Goal: Task Accomplishment & Management: Use online tool/utility

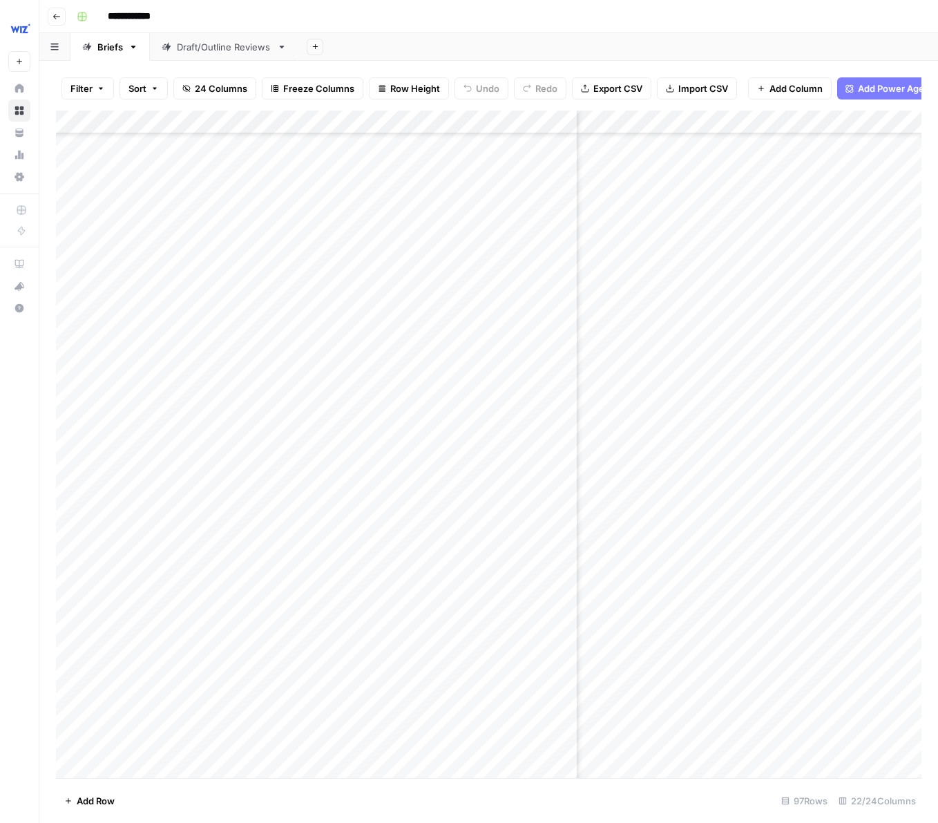
scroll to position [2863, 1775]
click at [187, 732] on div "Add Column" at bounding box center [489, 444] width 866 height 667
click at [342, 739] on div "Add Column" at bounding box center [489, 444] width 866 height 667
click at [305, 736] on div "Add Column" at bounding box center [489, 444] width 866 height 667
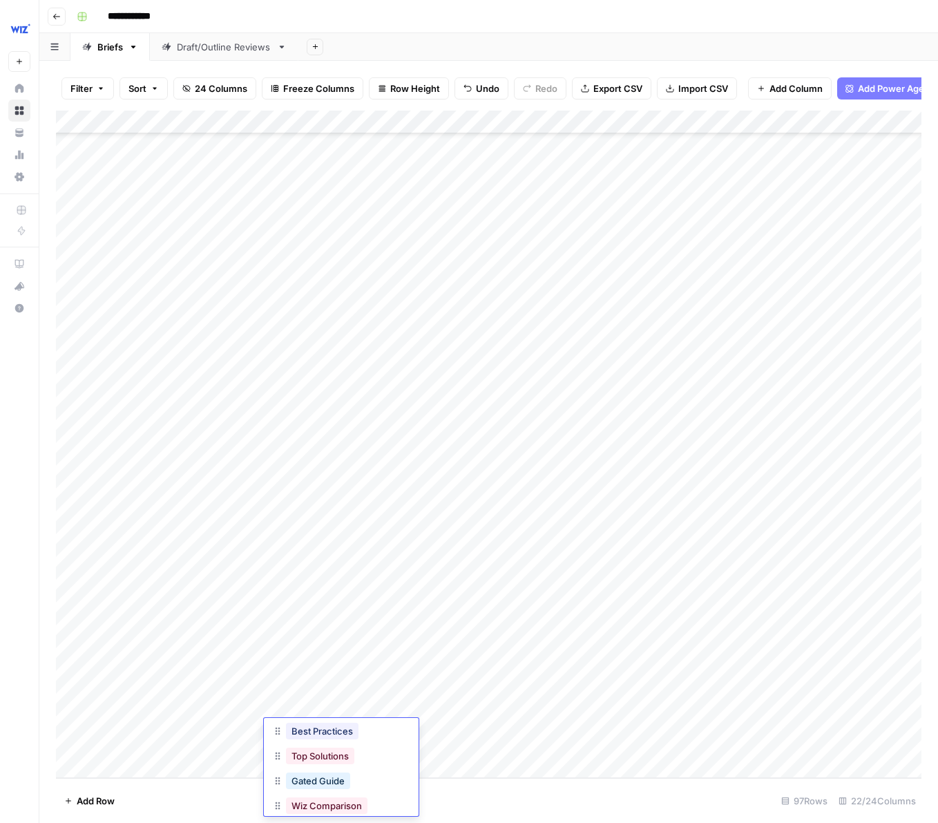
scroll to position [133, 0]
click at [312, 753] on button "Gated Guide" at bounding box center [318, 751] width 64 height 17
click at [484, 730] on div "Add Column" at bounding box center [489, 444] width 866 height 667
click at [203, 767] on div "Add Column" at bounding box center [489, 444] width 866 height 667
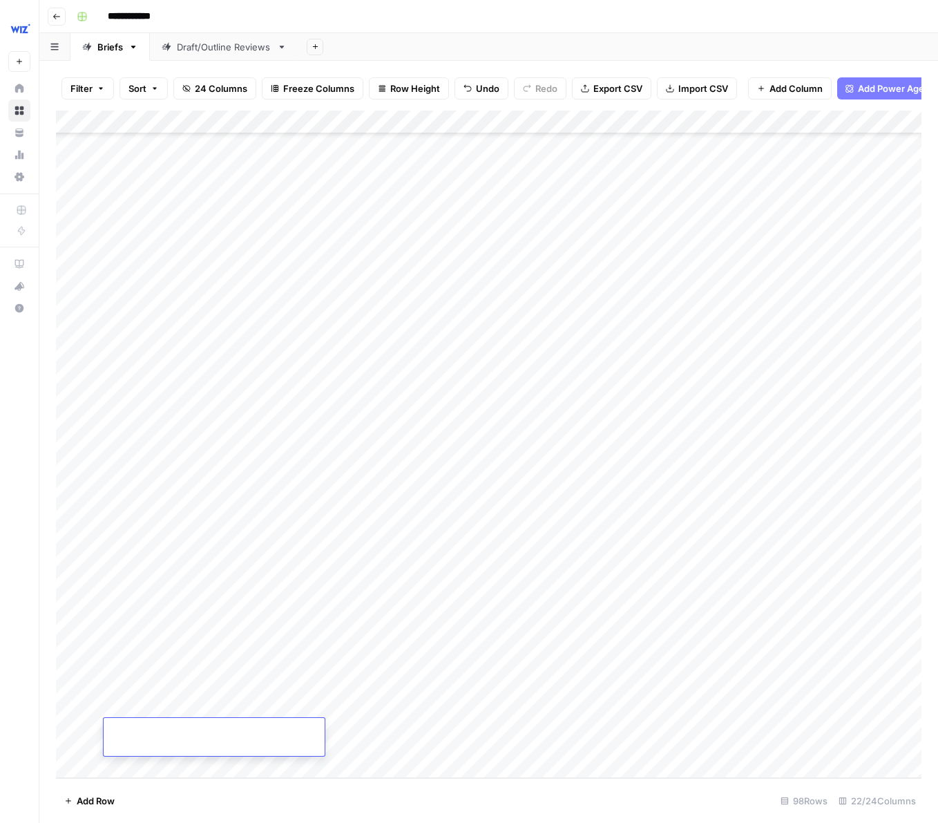
type textarea "**********"
click at [361, 739] on div "Add Column" at bounding box center [489, 444] width 866 height 667
click at [334, 732] on div "Add Column" at bounding box center [489, 444] width 866 height 667
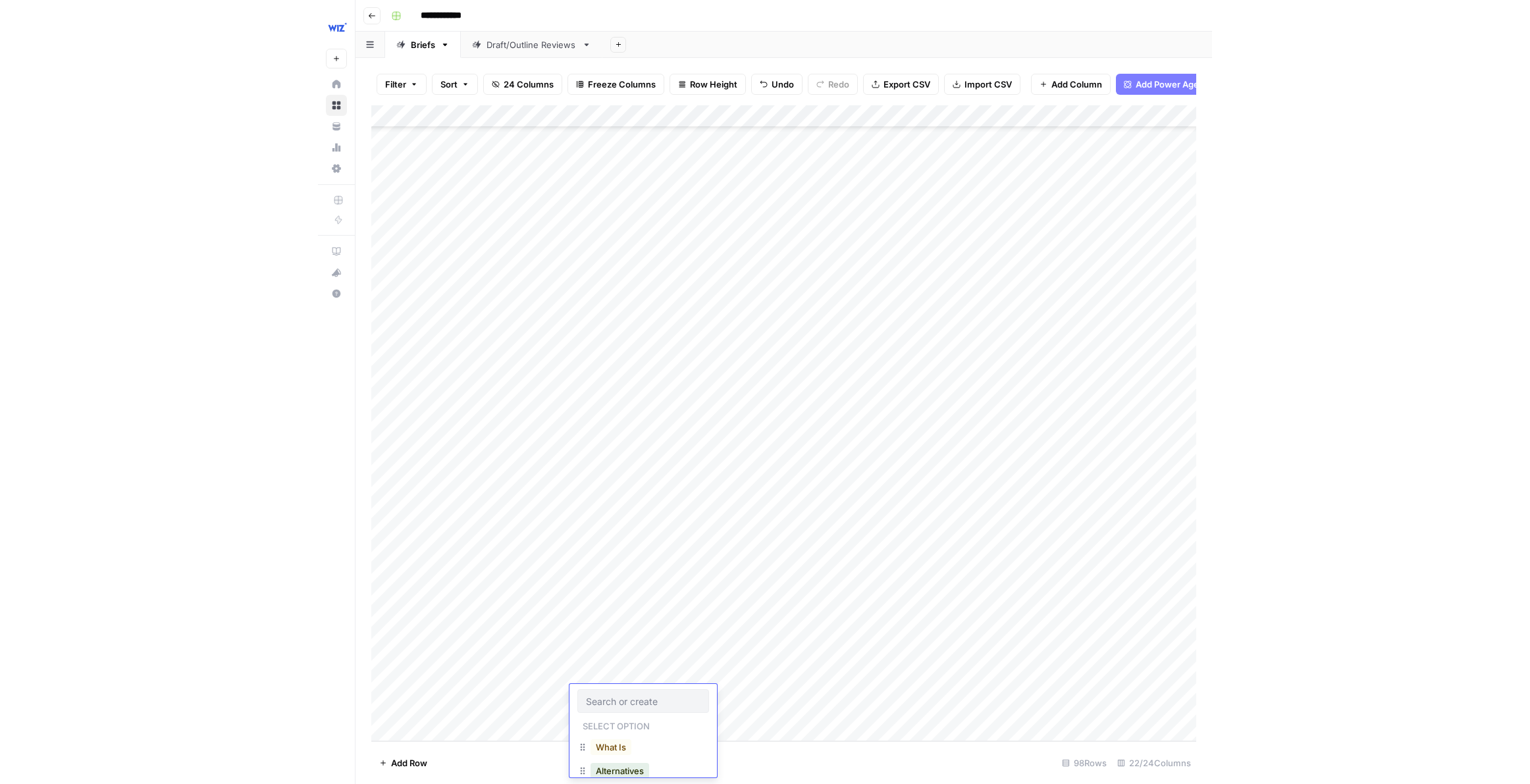
scroll to position [123, 0]
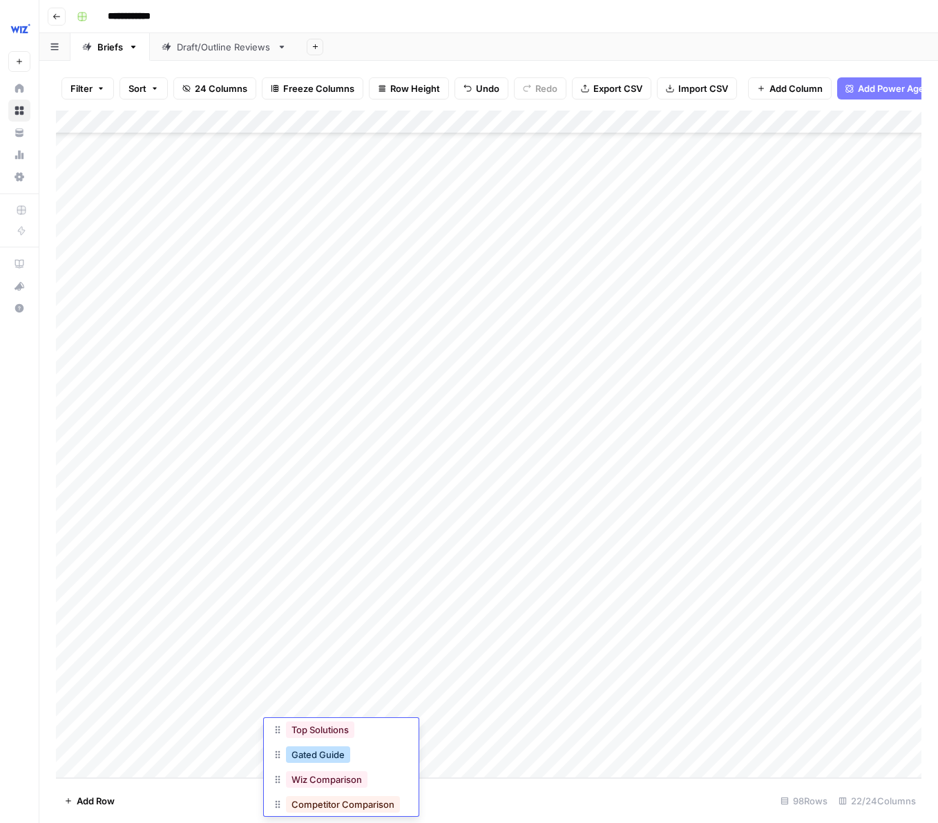
click at [340, 755] on button "Gated Guide" at bounding box center [318, 754] width 64 height 17
click at [500, 736] on div "Add Column" at bounding box center [489, 444] width 866 height 667
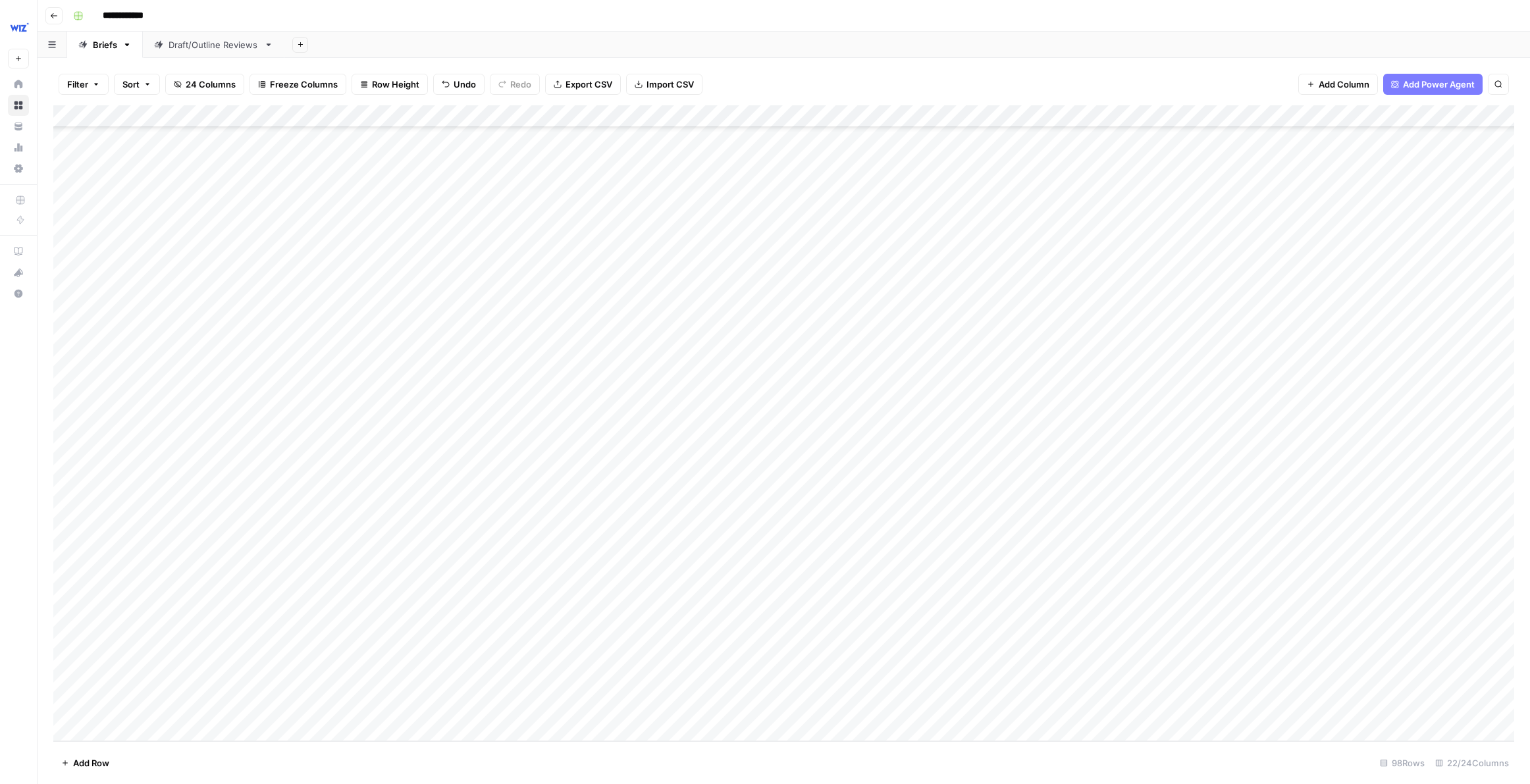
click at [894, 663] on div "Add Column" at bounding box center [783, 423] width 1460 height 635
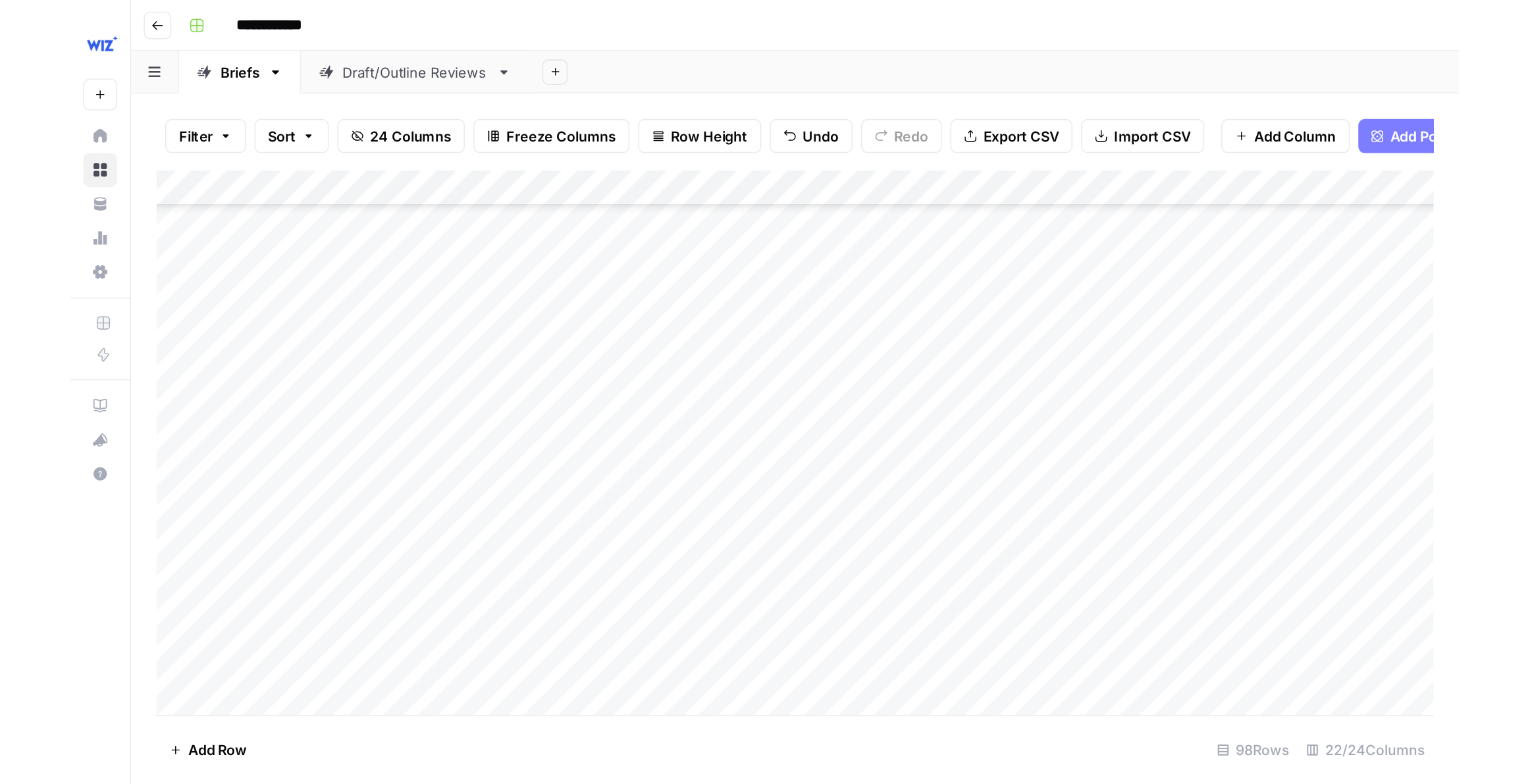
scroll to position [2762, 0]
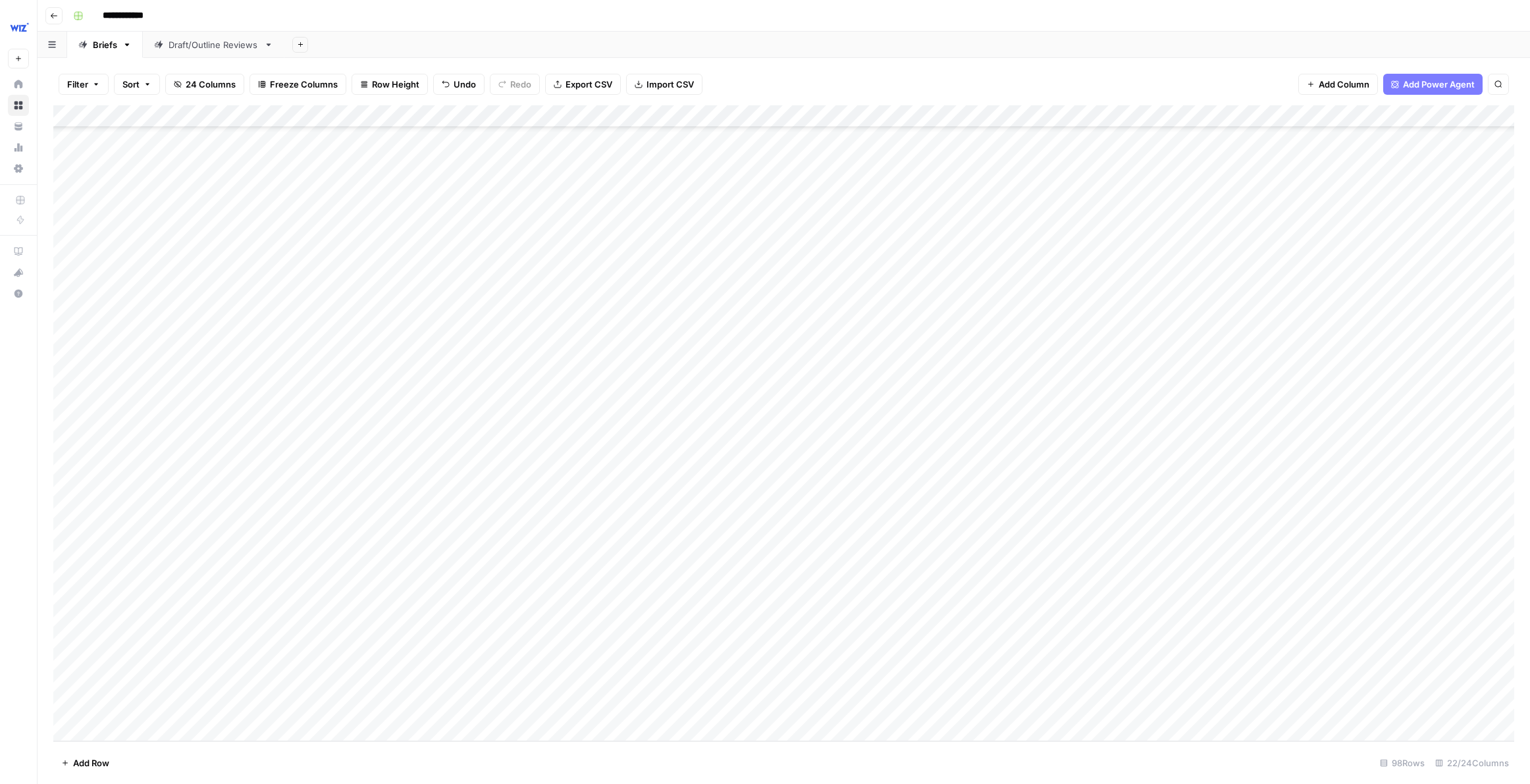
click at [894, 698] on div "Add Column" at bounding box center [783, 423] width 1460 height 635
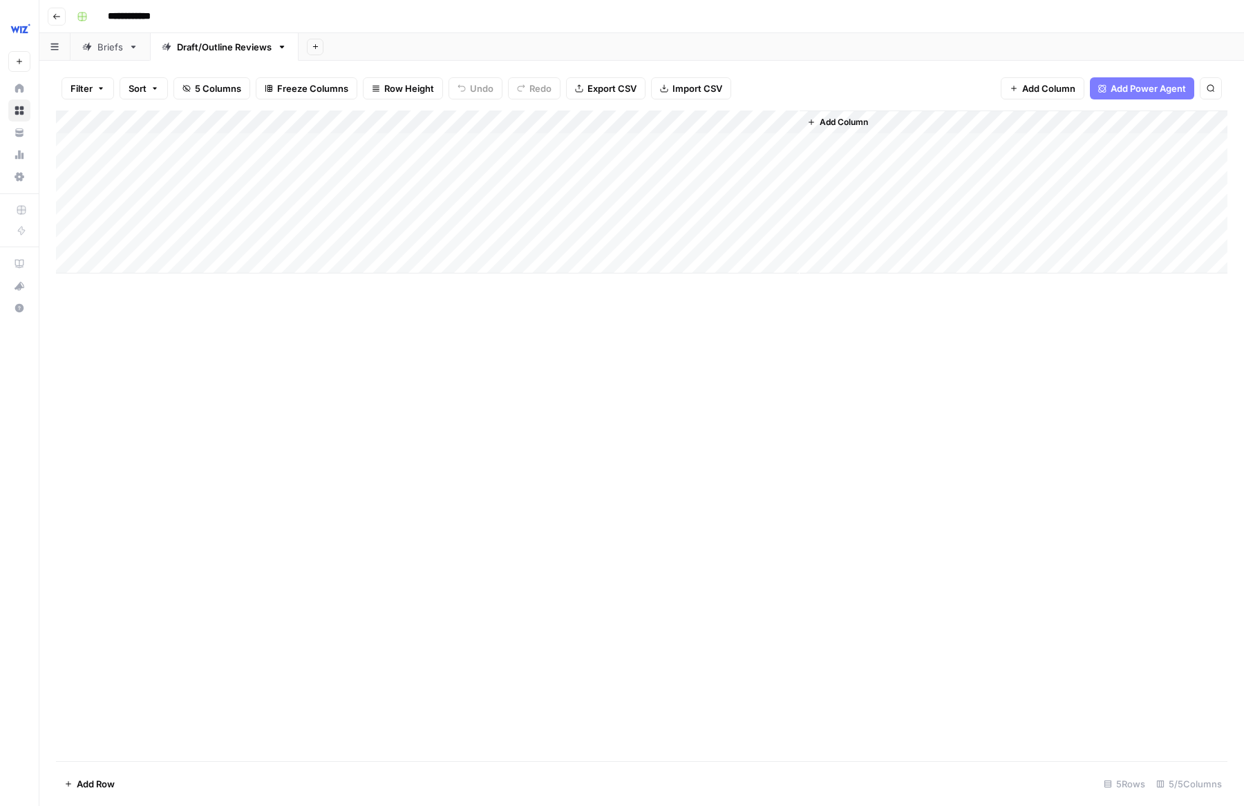
click at [354, 216] on div "Add Column" at bounding box center [641, 192] width 1171 height 163
click at [252, 217] on div "Add Column" at bounding box center [641, 192] width 1171 height 163
click at [285, 215] on div "Add Column" at bounding box center [641, 192] width 1171 height 163
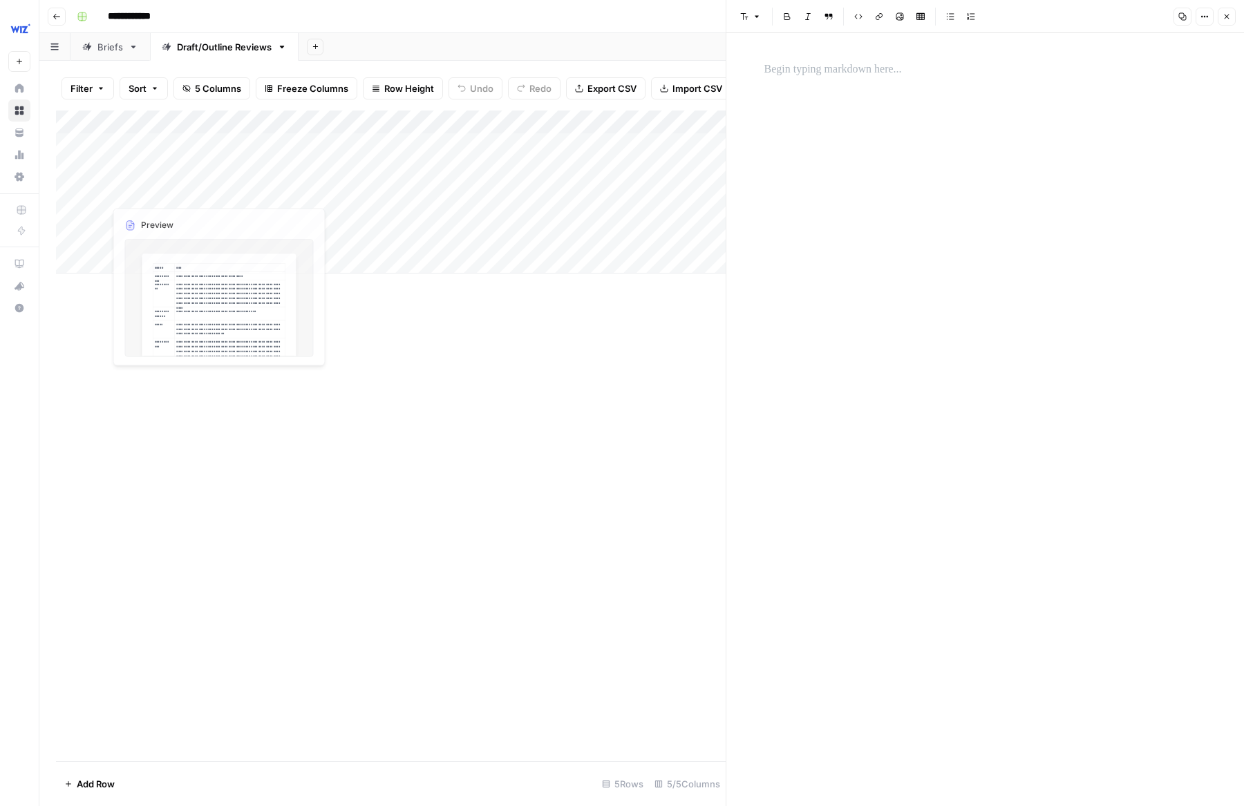
click at [261, 170] on div "Add Column" at bounding box center [391, 192] width 670 height 163
click at [281, 168] on div "Add Column" at bounding box center [391, 192] width 670 height 163
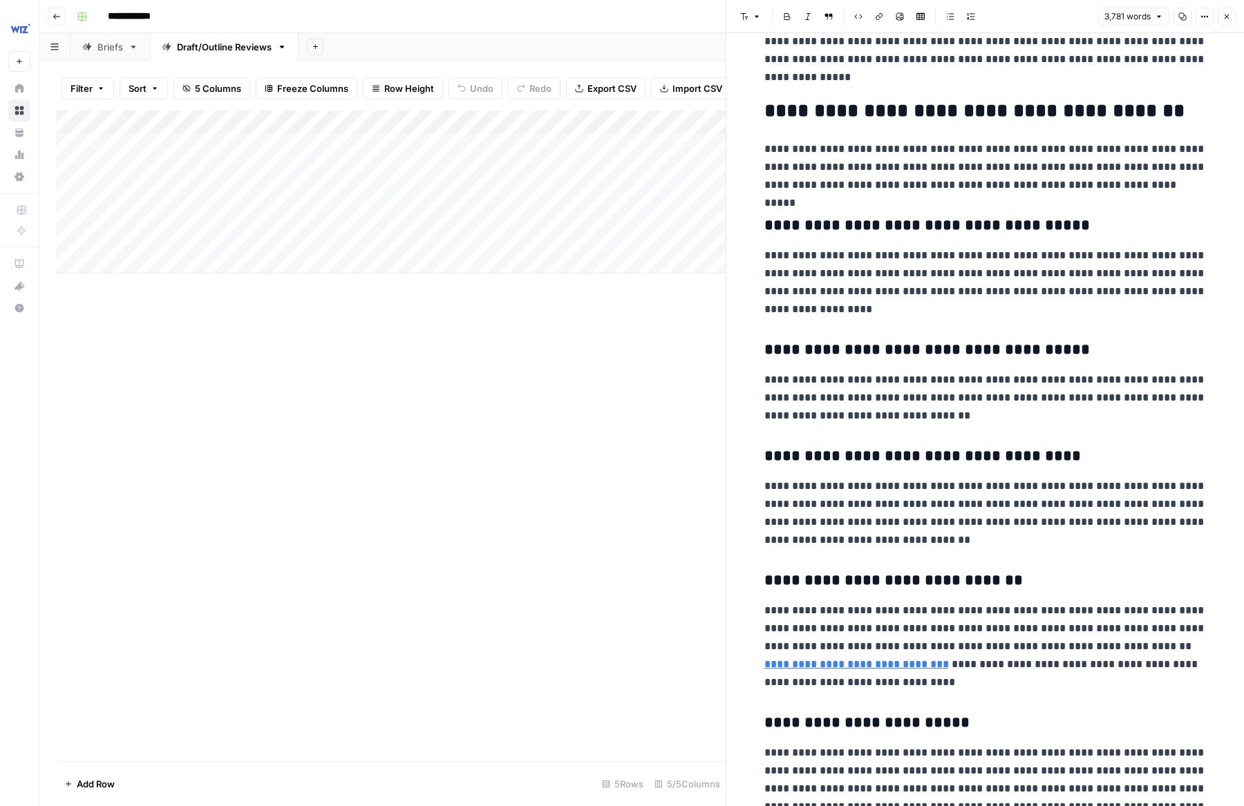
scroll to position [6238, 0]
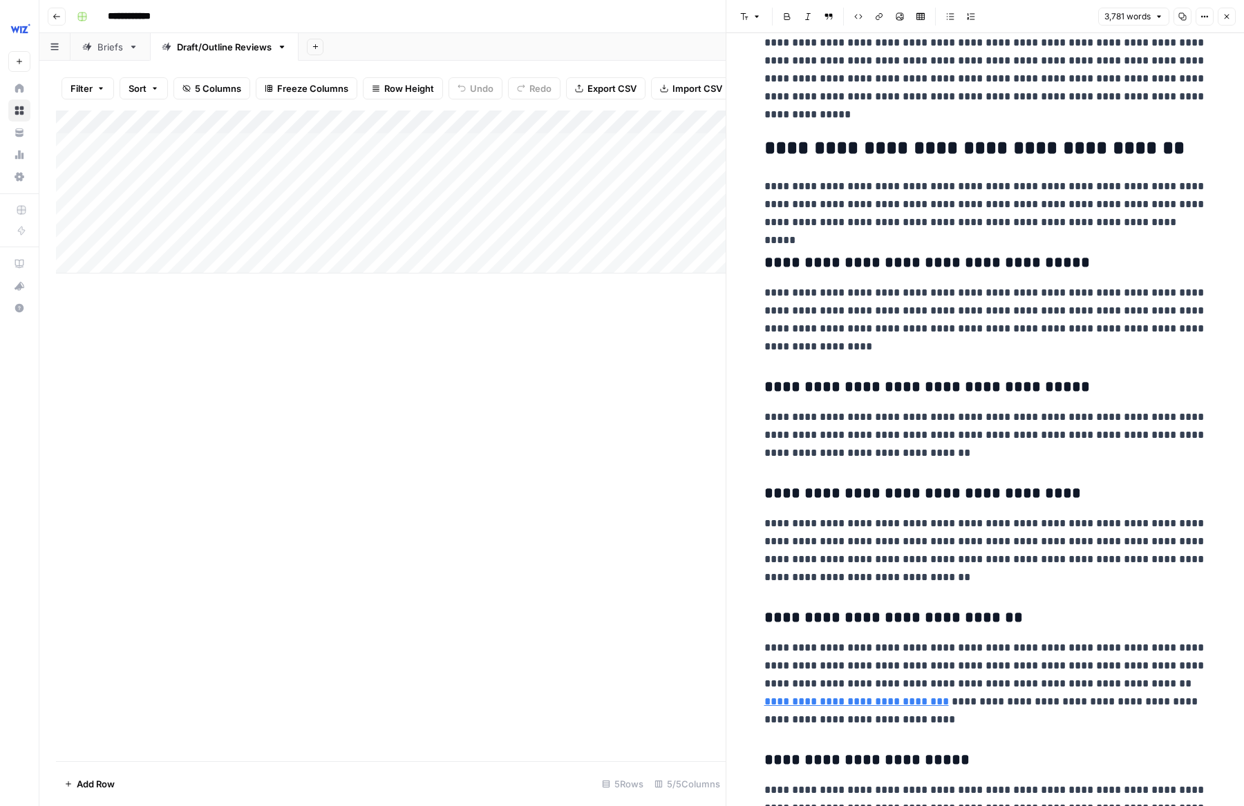
click at [779, 19] on button "Close" at bounding box center [1226, 17] width 18 height 18
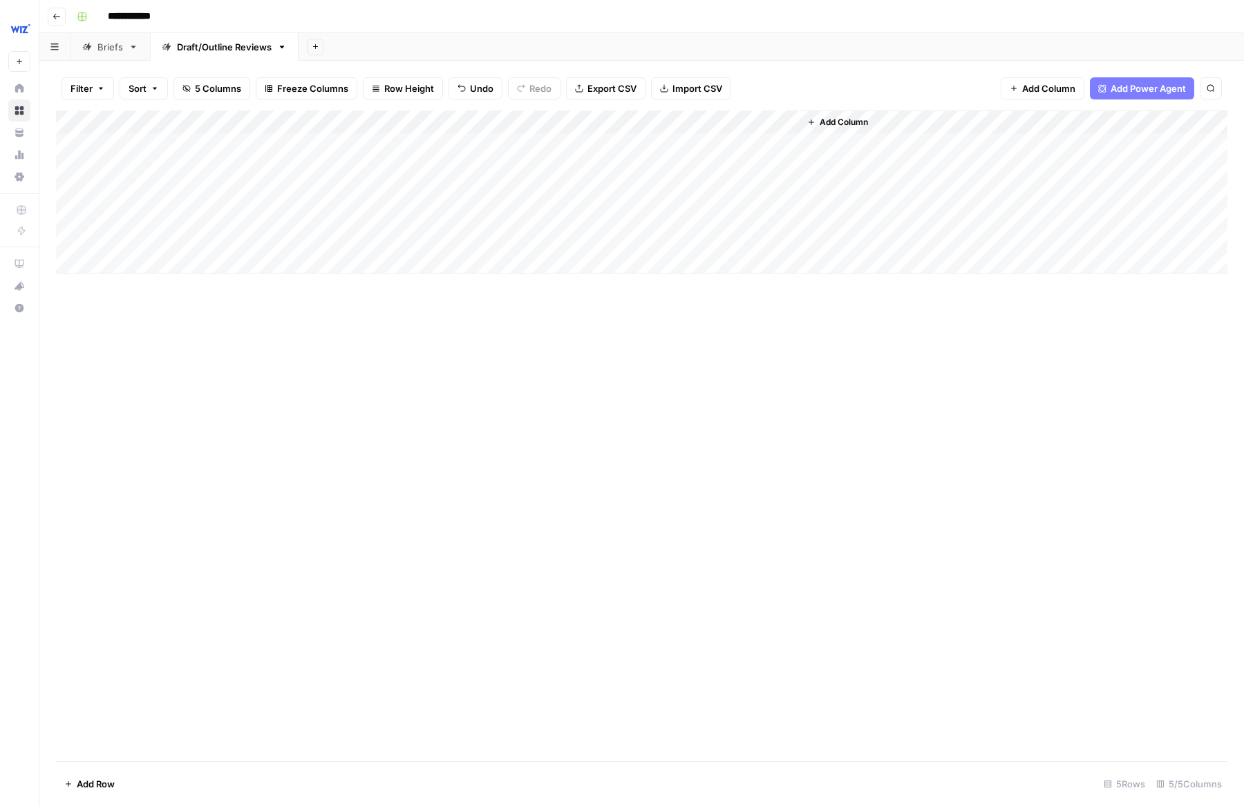
click at [184, 225] on div "Add Column" at bounding box center [641, 192] width 1171 height 163
click at [166, 216] on div "Add Column" at bounding box center [641, 192] width 1171 height 163
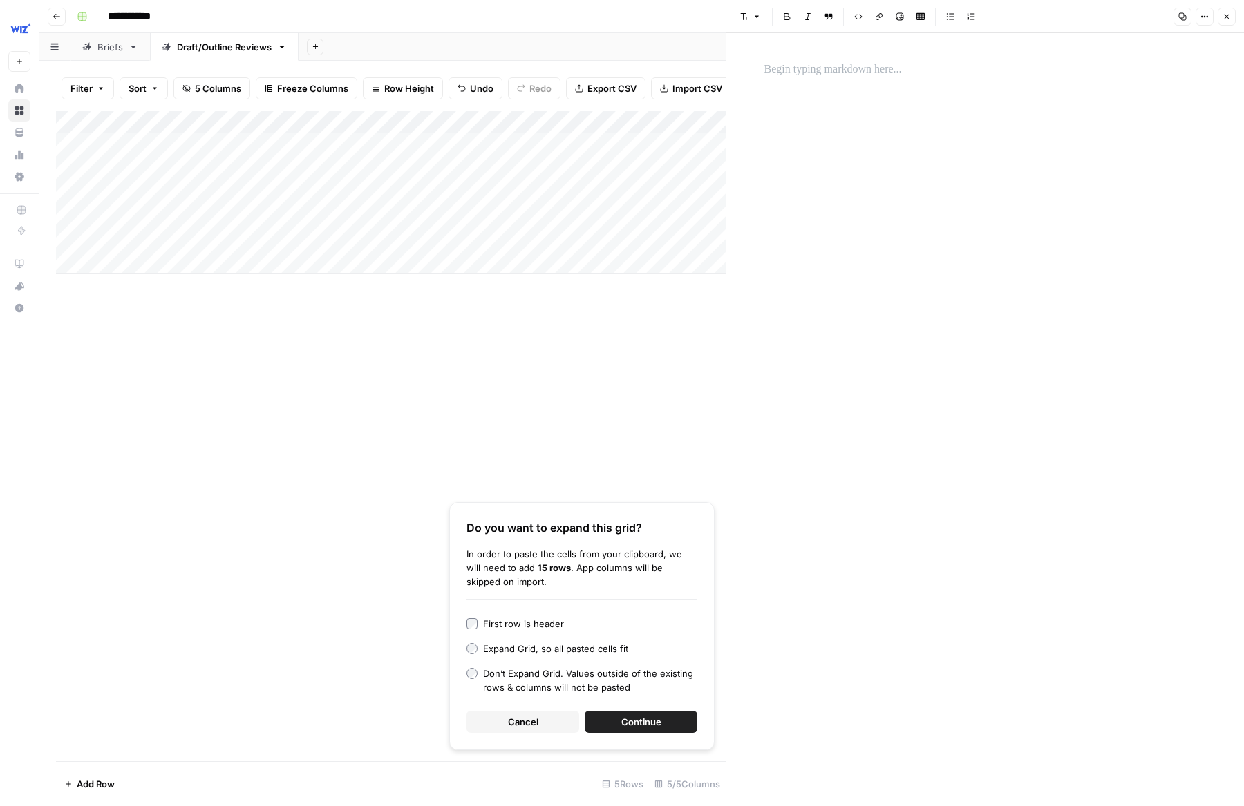
click at [522, 724] on span "Cancel" at bounding box center [523, 722] width 30 height 14
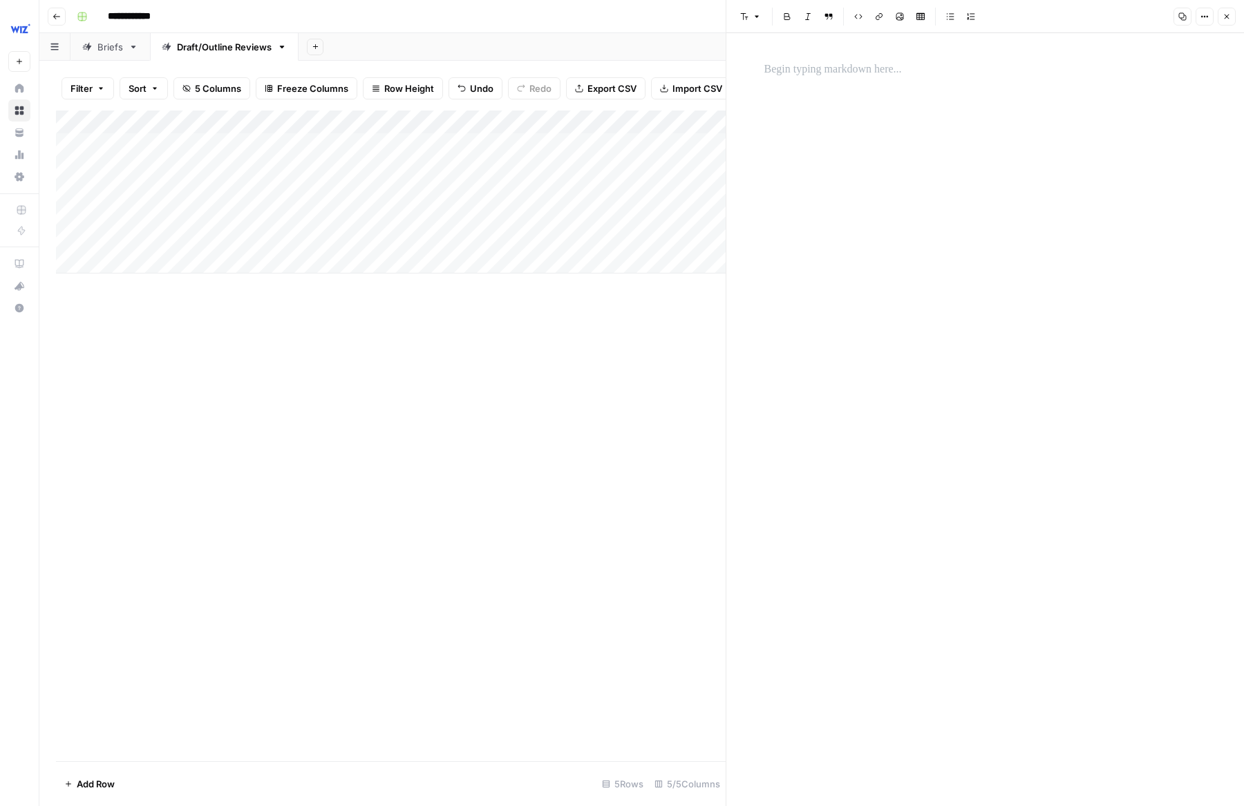
click at [779, 98] on div at bounding box center [985, 419] width 459 height 773
click at [779, 75] on p at bounding box center [985, 70] width 442 height 18
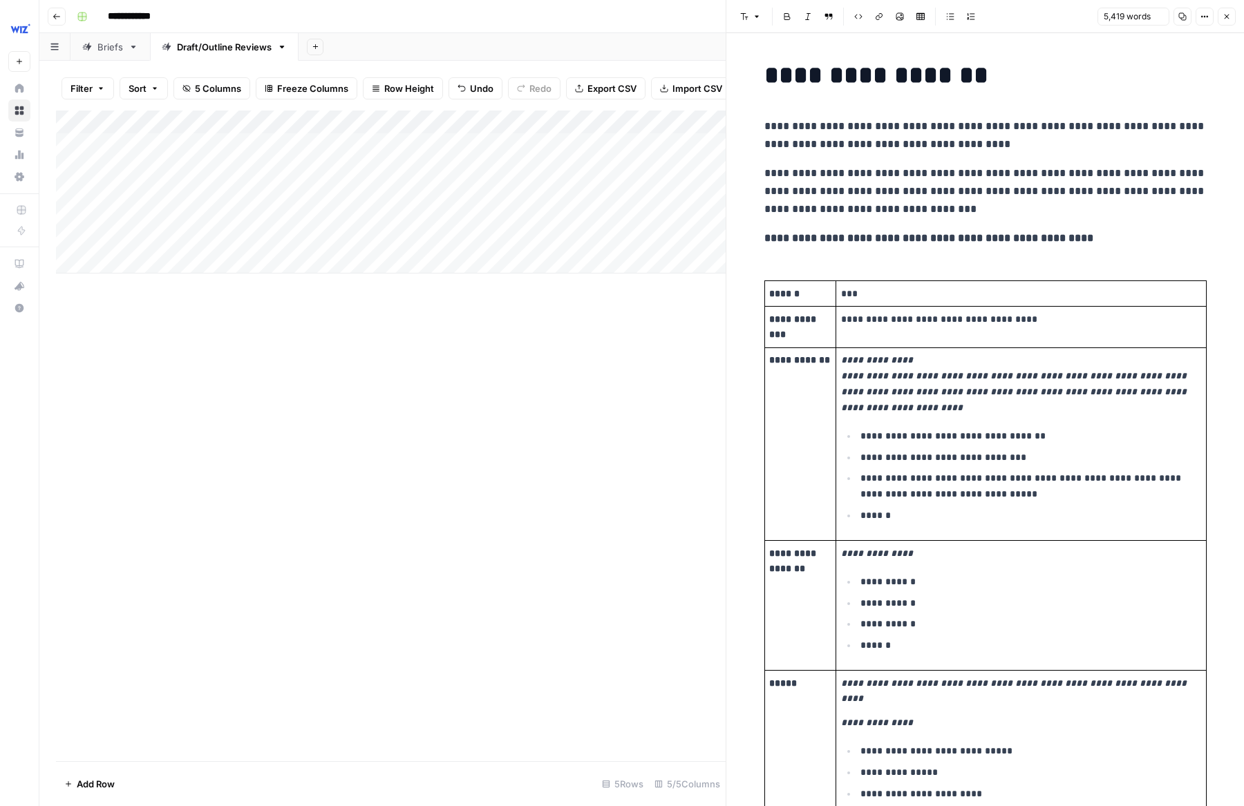
scroll to position [17360, 0]
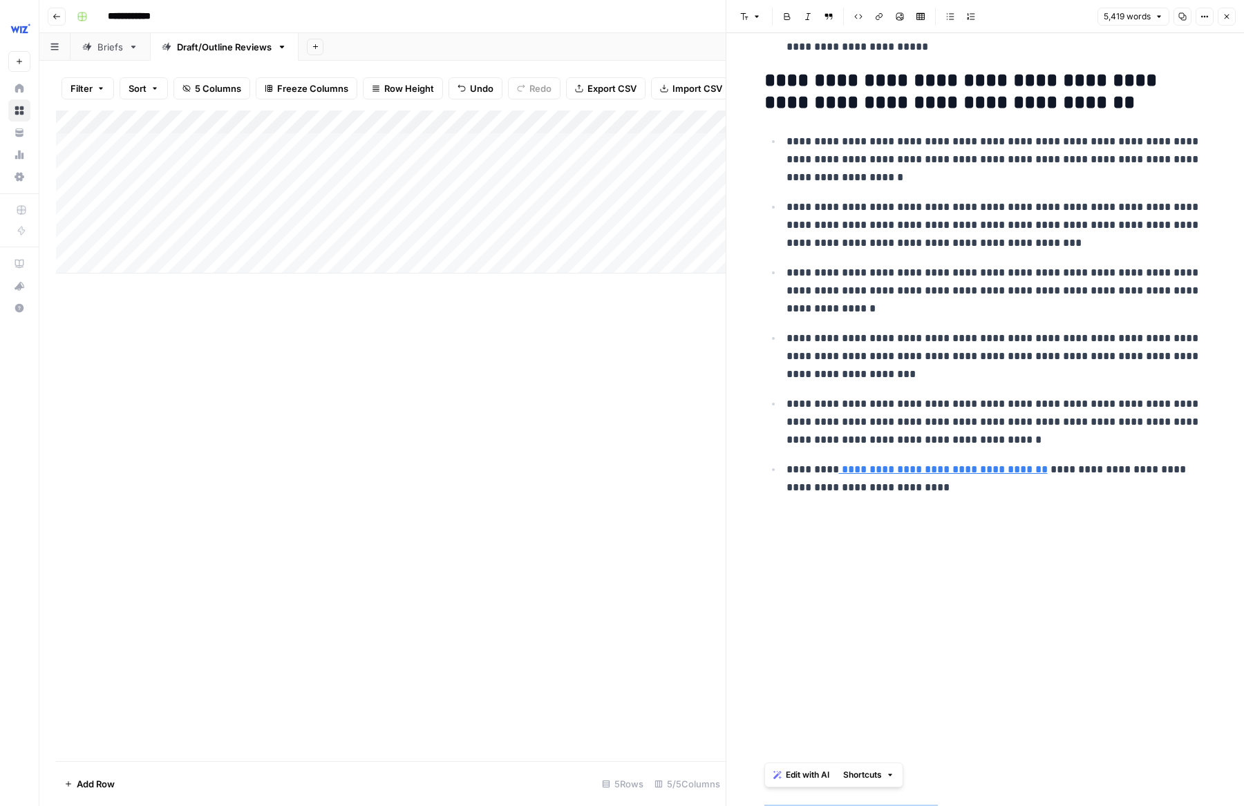
drag, startPoint x: 851, startPoint y: 737, endPoint x: 748, endPoint y: 725, distance: 102.9
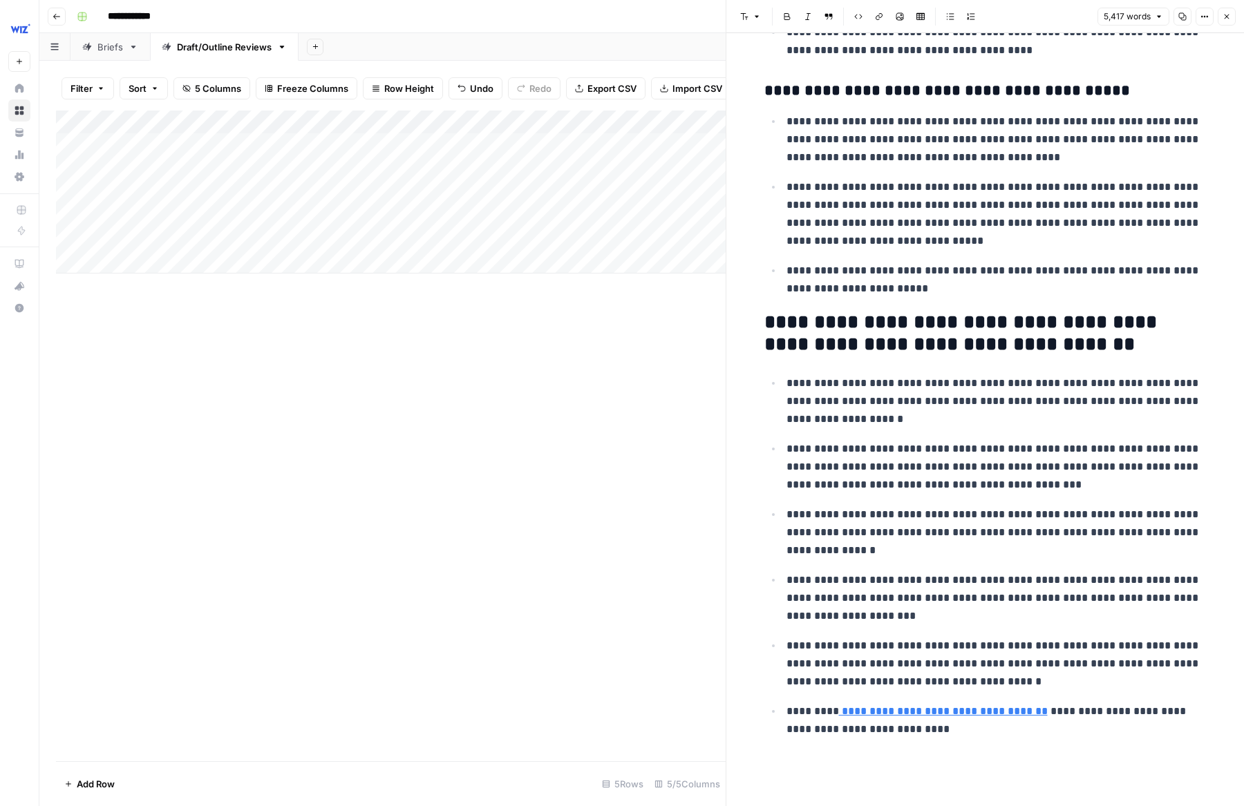
scroll to position [17100, 0]
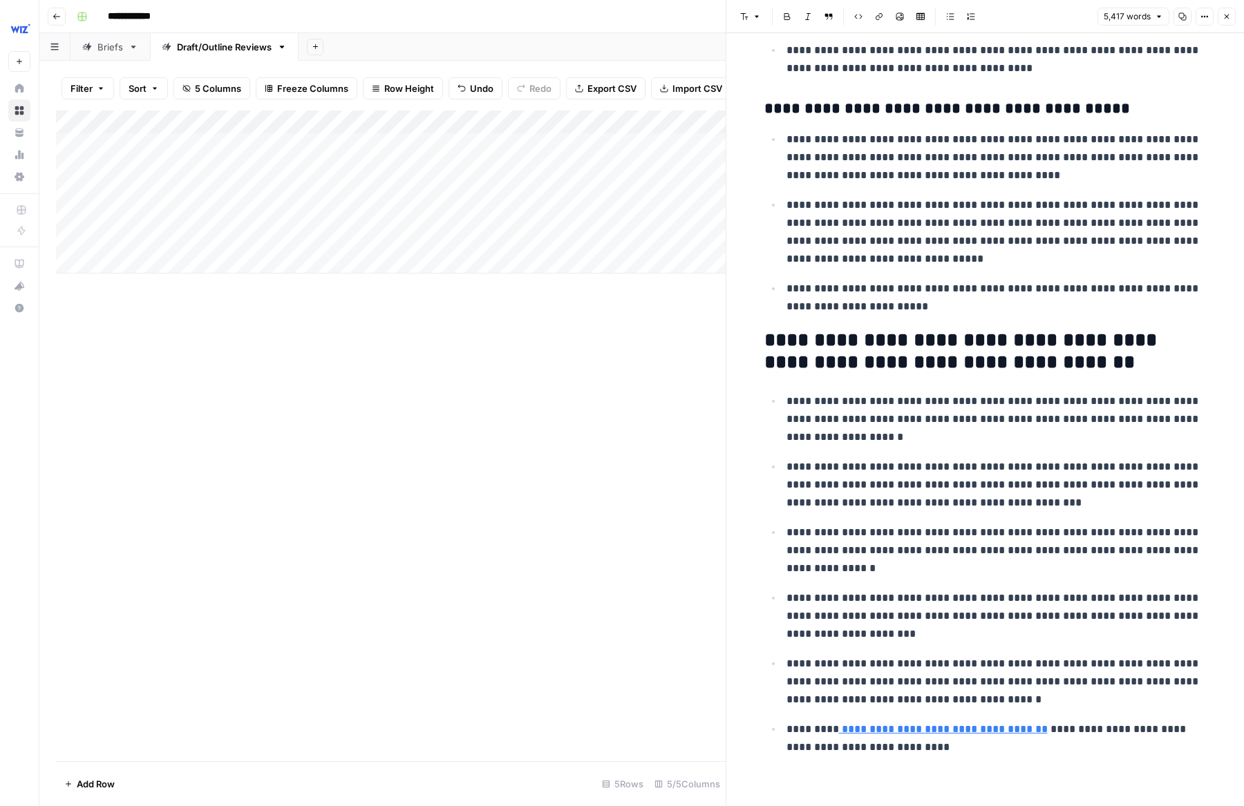
click at [365, 213] on div "Add Column" at bounding box center [391, 192] width 670 height 163
click at [356, 216] on div "Add Column" at bounding box center [391, 192] width 670 height 163
click at [336, 273] on button "Draft" at bounding box center [339, 268] width 32 height 17
click at [480, 214] on div "Add Column" at bounding box center [391, 192] width 670 height 163
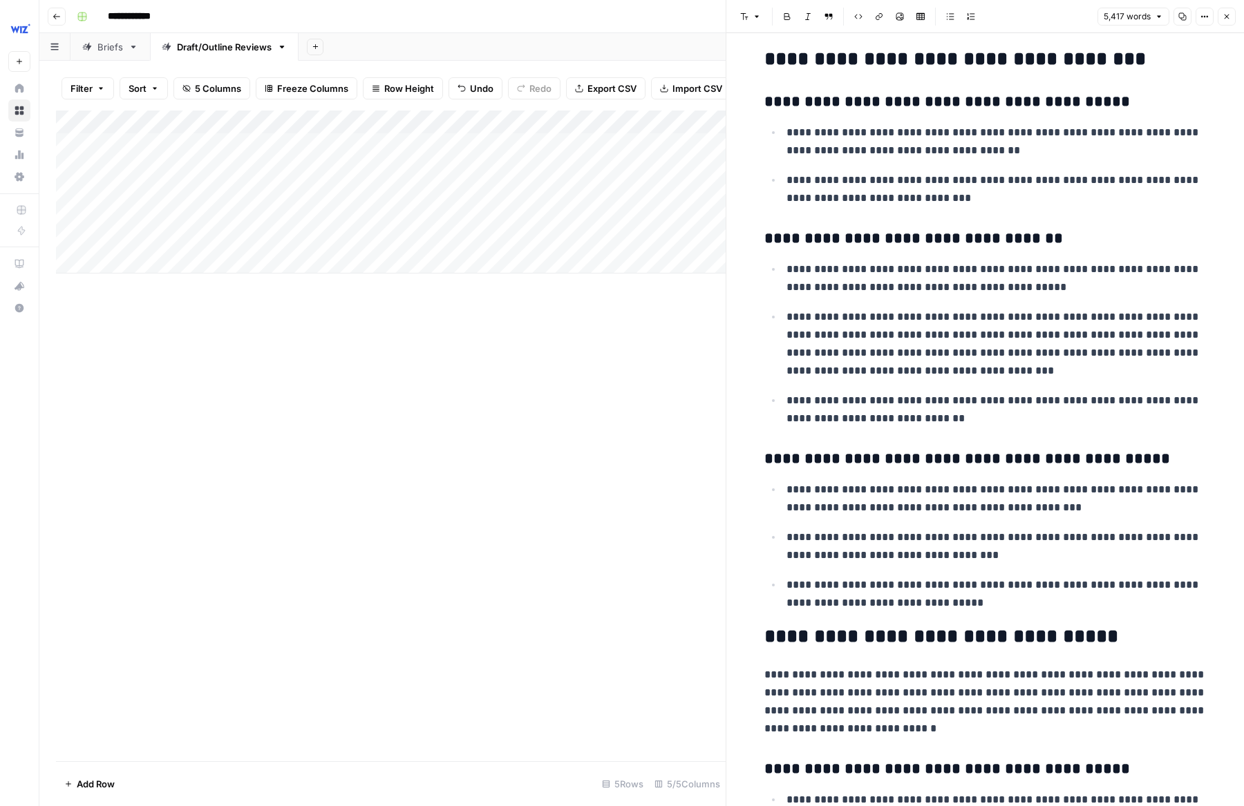
scroll to position [15465, 0]
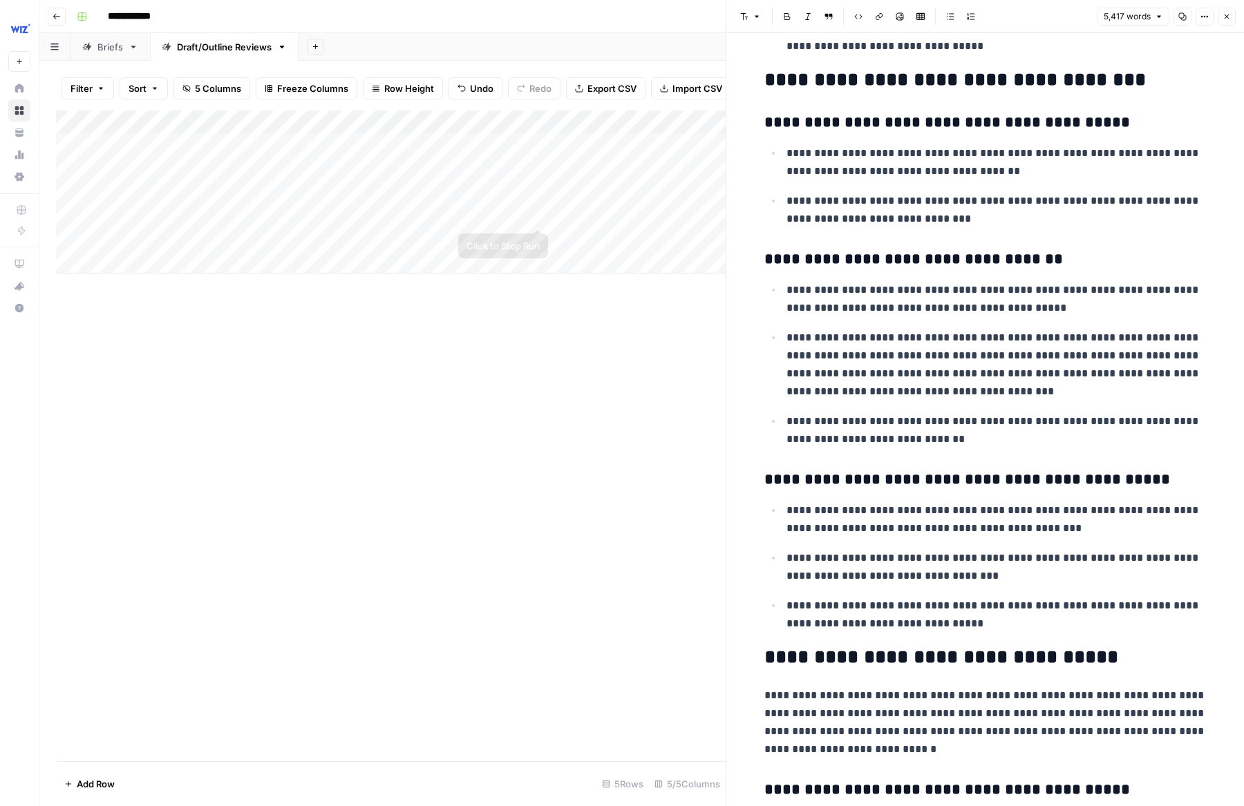
click at [539, 216] on div "Add Column" at bounding box center [391, 192] width 670 height 163
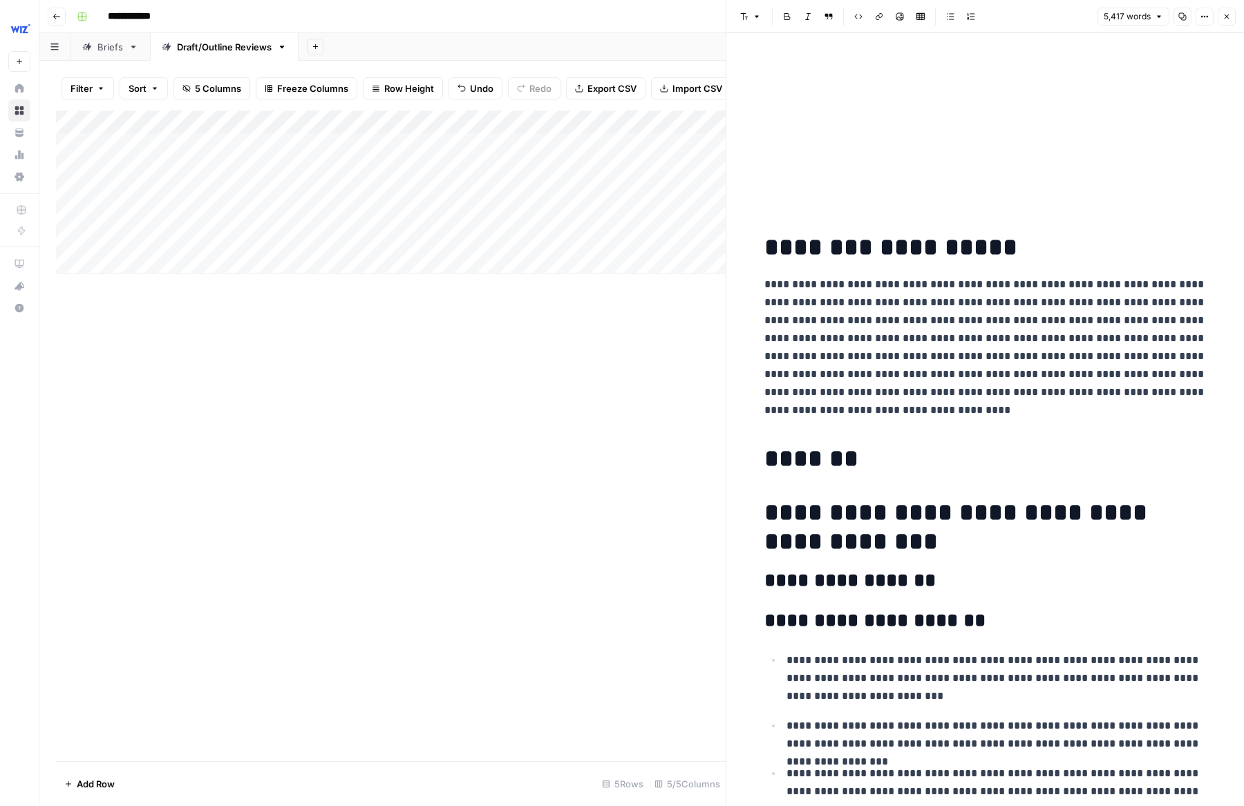
scroll to position [12463, 0]
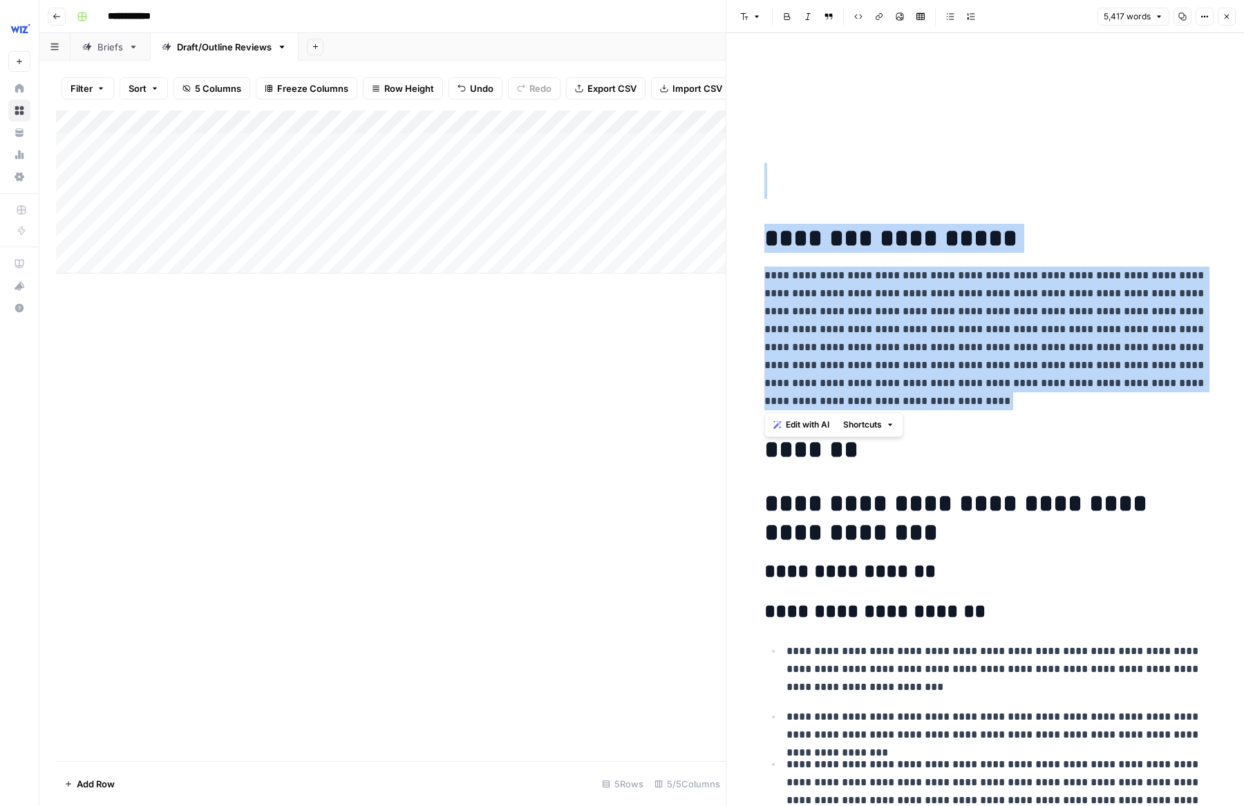
drag, startPoint x: 834, startPoint y: 159, endPoint x: 906, endPoint y: 364, distance: 217.4
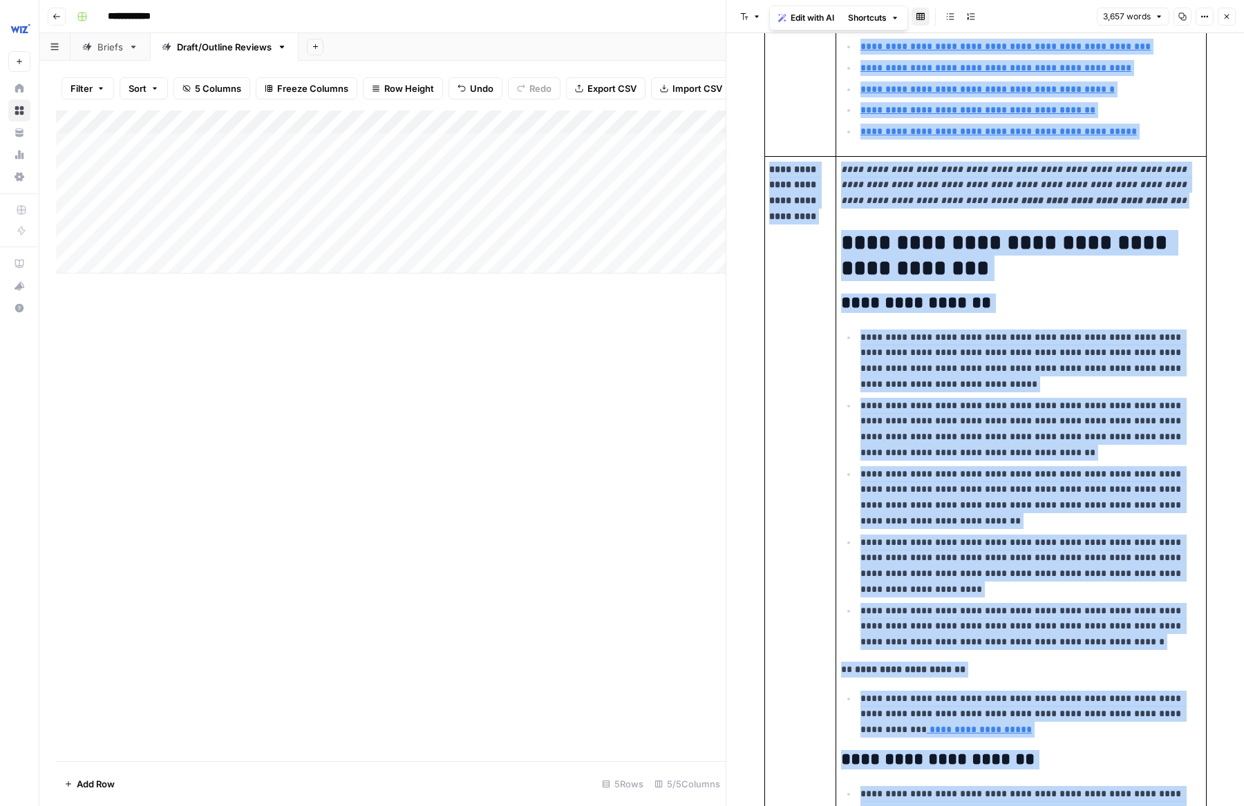
scroll to position [0, 0]
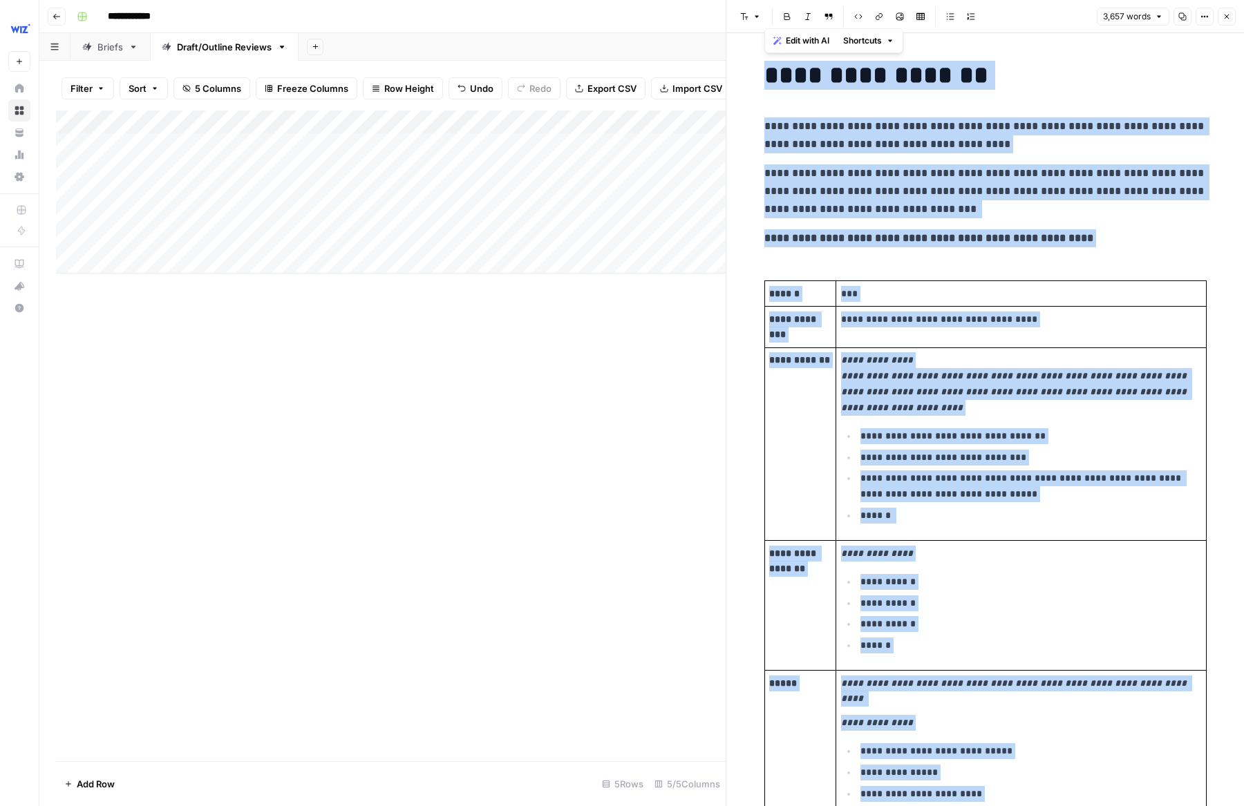
drag, startPoint x: 808, startPoint y: 579, endPoint x: 863, endPoint y: -124, distance: 704.9
click at [779, 0] on html "**********" at bounding box center [622, 403] width 1244 height 806
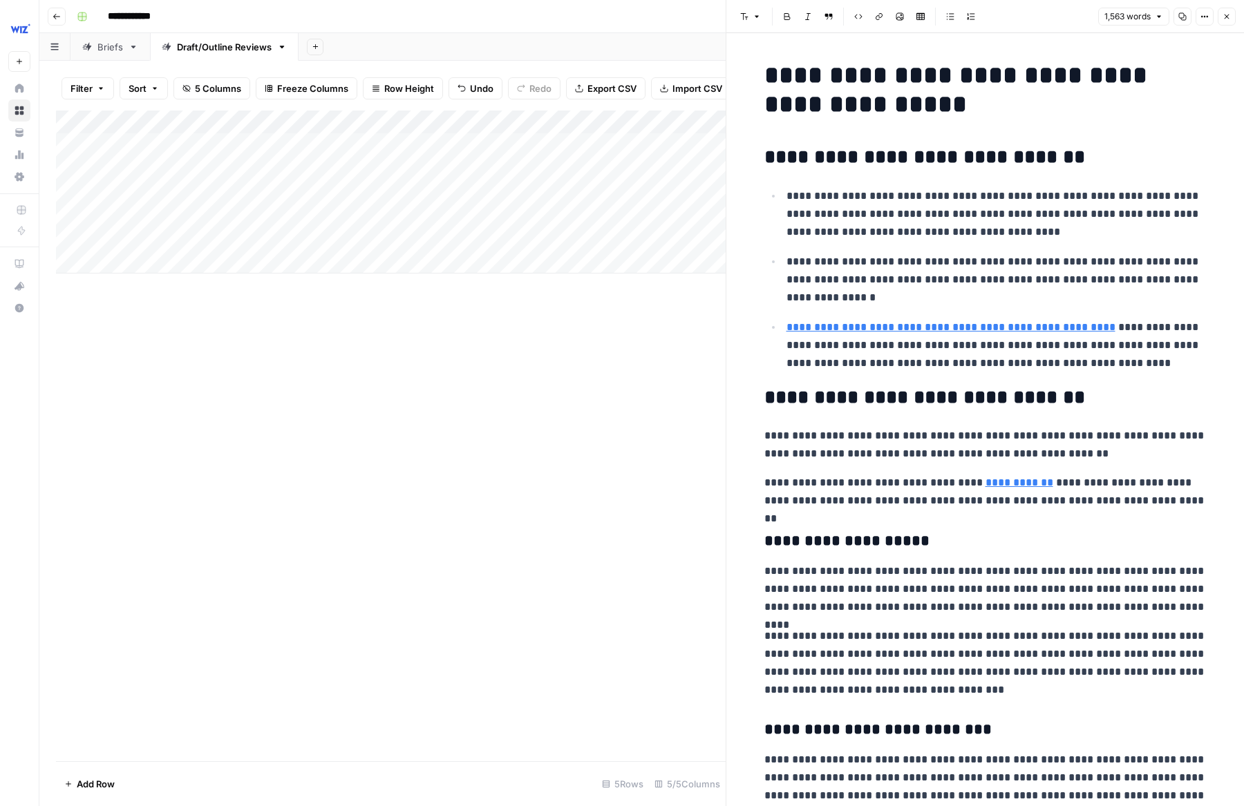
click at [547, 389] on div "Add Column" at bounding box center [391, 436] width 670 height 651
click at [520, 220] on div "Add Column" at bounding box center [391, 192] width 670 height 163
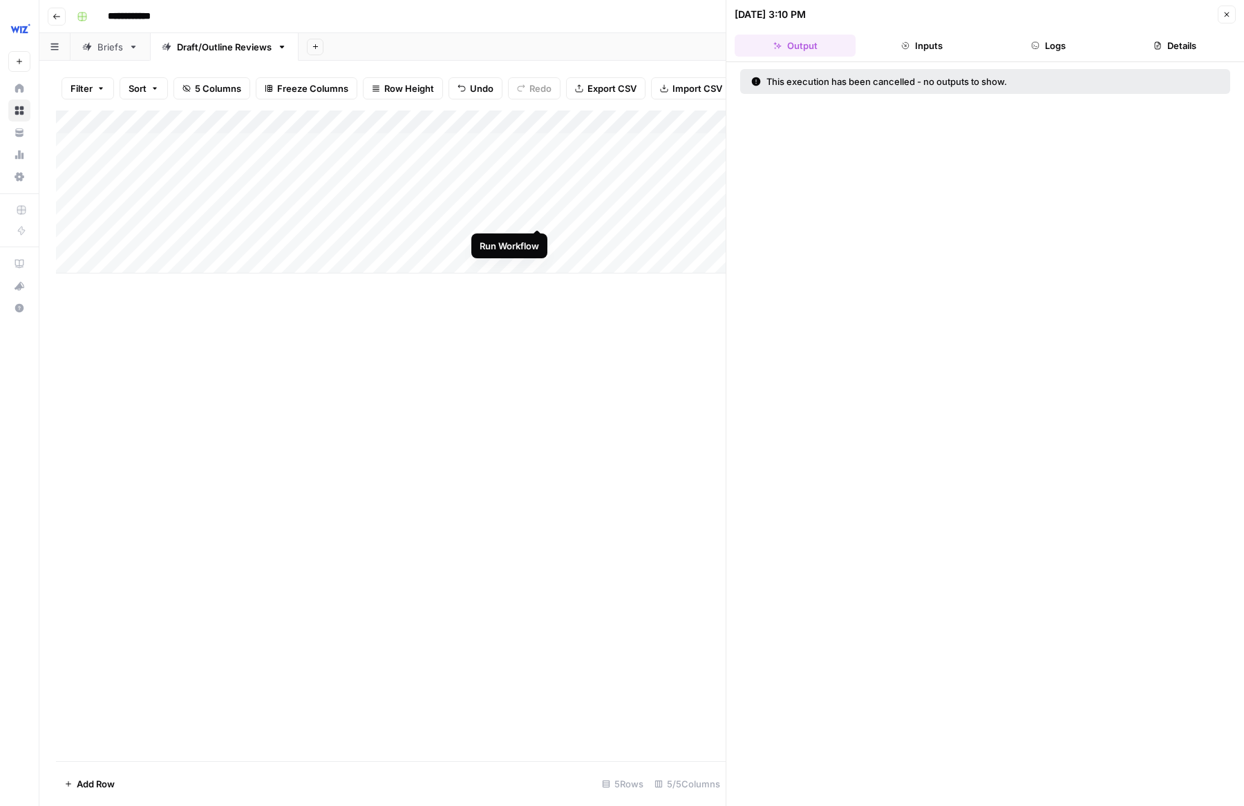
click at [538, 213] on div "Add Column" at bounding box center [391, 192] width 670 height 163
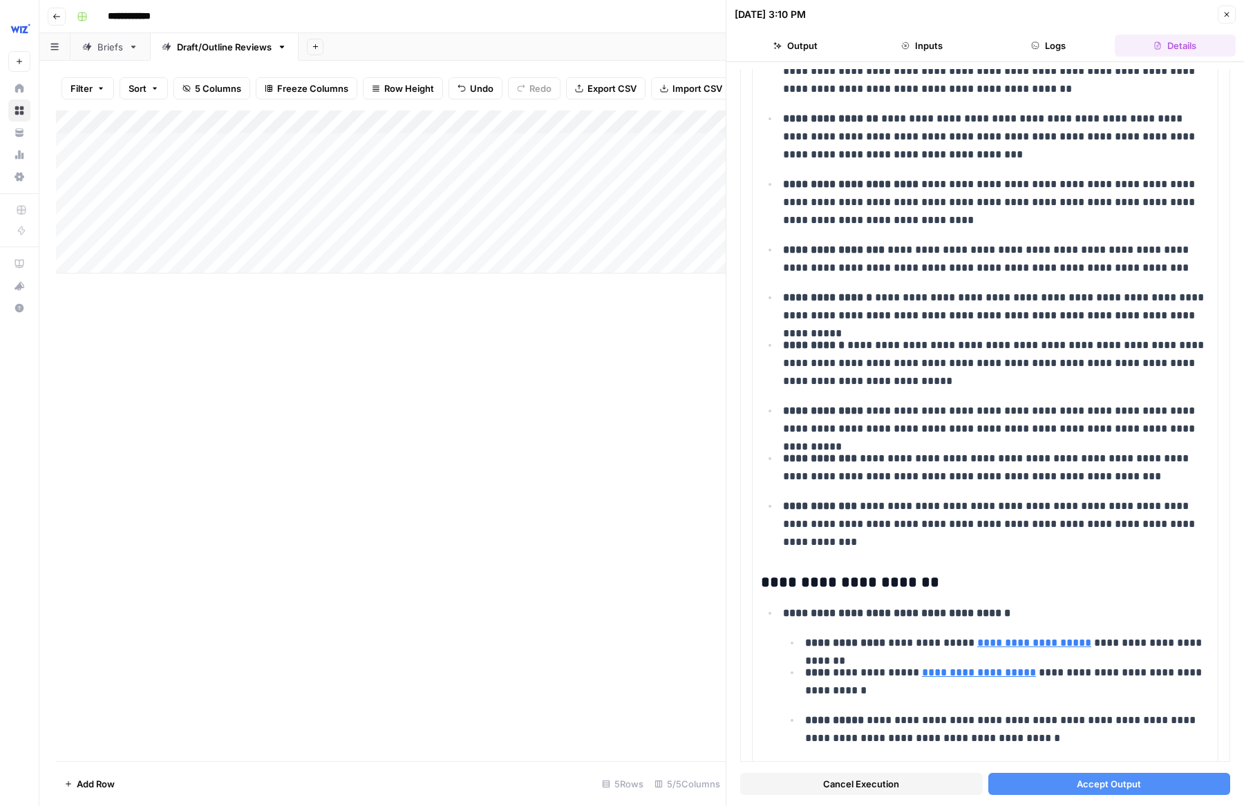
scroll to position [560, 0]
click at [779, 787] on button "Accept Output" at bounding box center [1109, 784] width 243 height 22
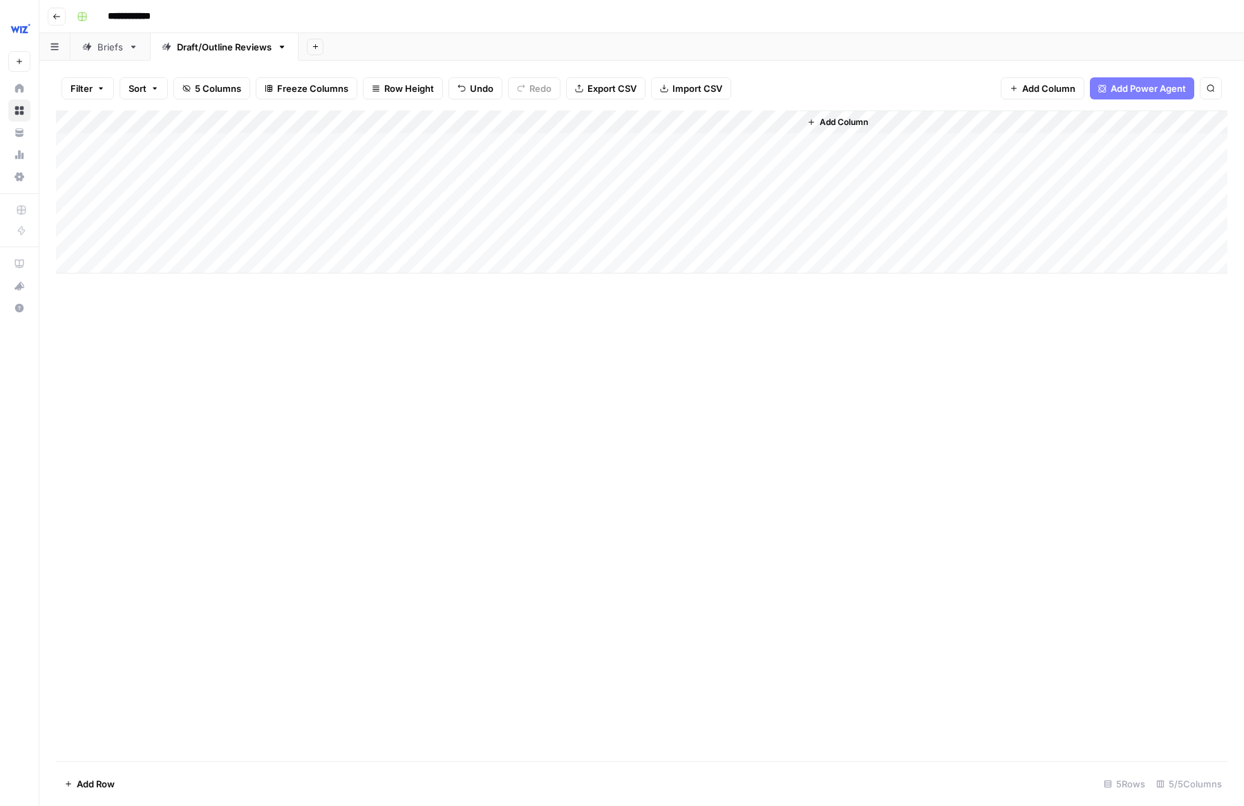
click at [703, 217] on div "Add Column" at bounding box center [641, 192] width 1171 height 163
click at [703, 217] on input "**********" at bounding box center [789, 219] width 221 height 17
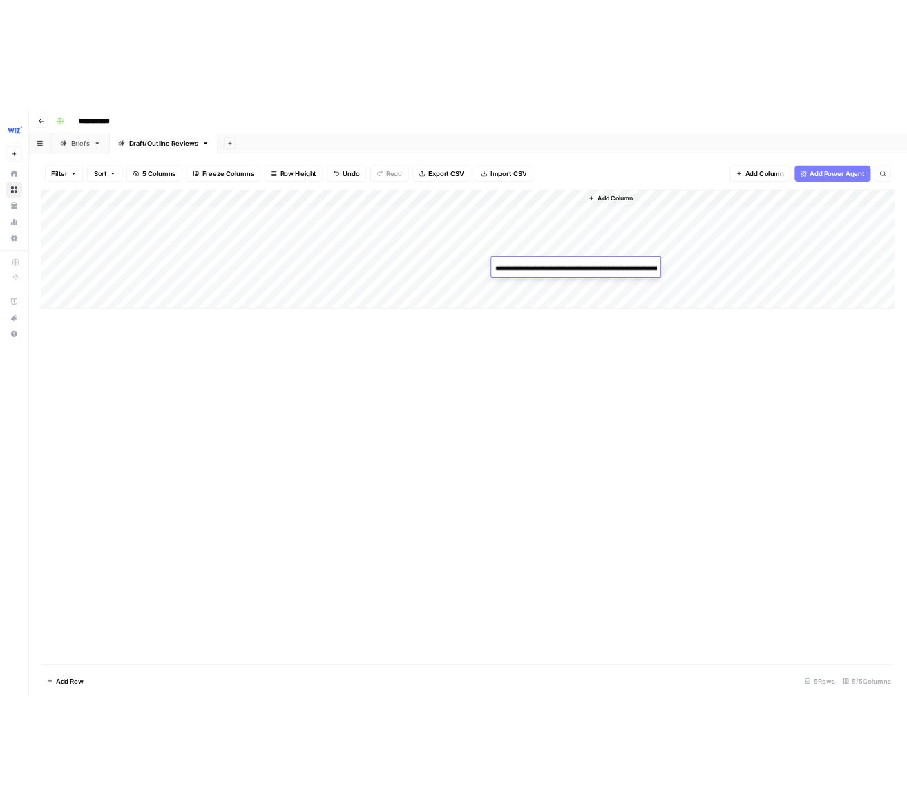
scroll to position [0, 188]
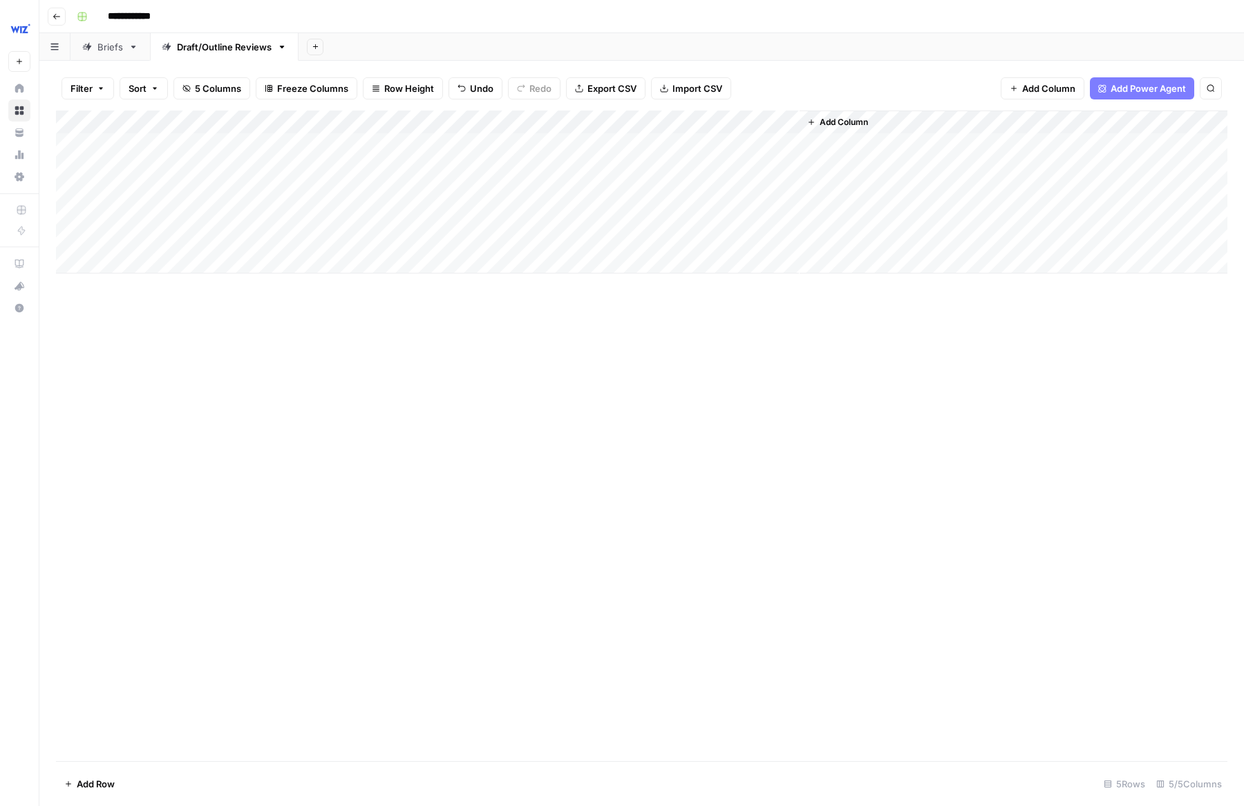
click at [682, 321] on div "Add Column" at bounding box center [641, 436] width 1171 height 651
click at [779, 214] on div "Add Column" at bounding box center [641, 192] width 1171 height 163
